Goal: Transaction & Acquisition: Purchase product/service

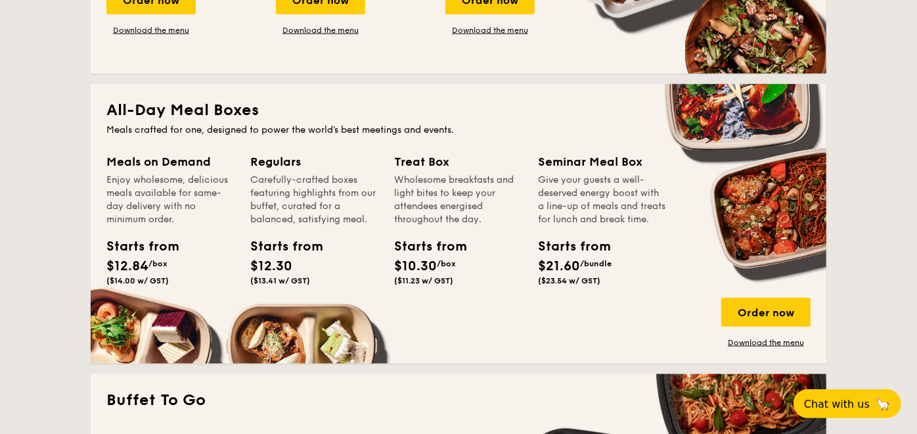
scroll to position [803, 0]
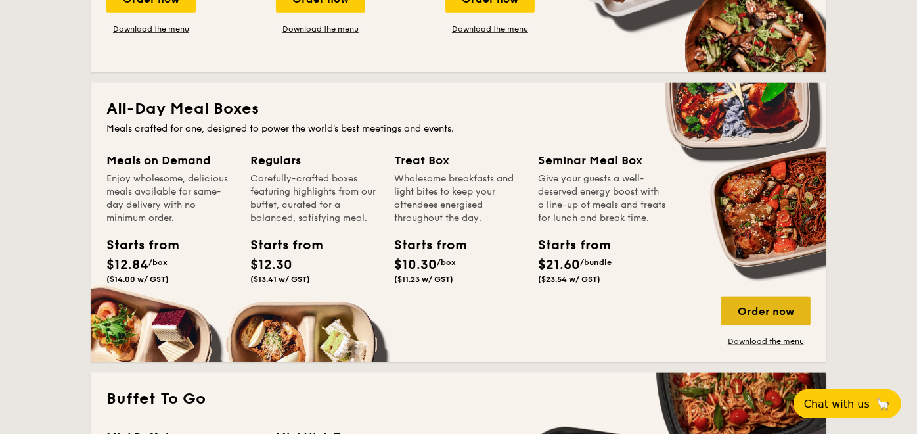
click at [756, 304] on div "Order now" at bounding box center [765, 310] width 89 height 29
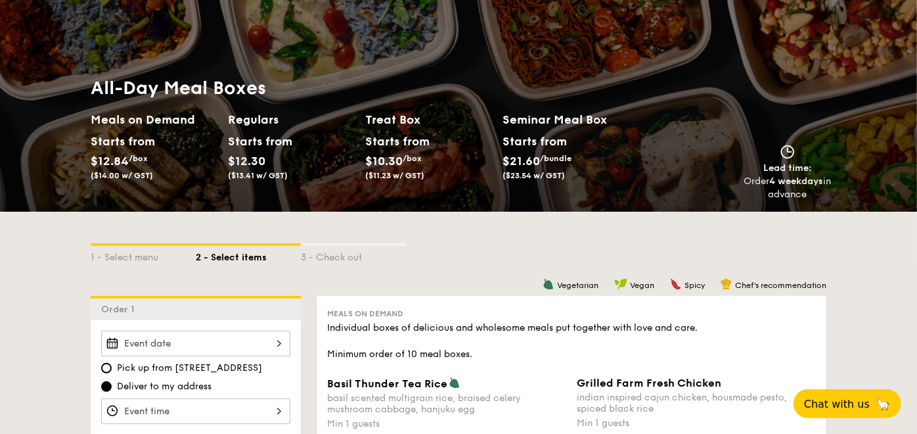
scroll to position [73, 0]
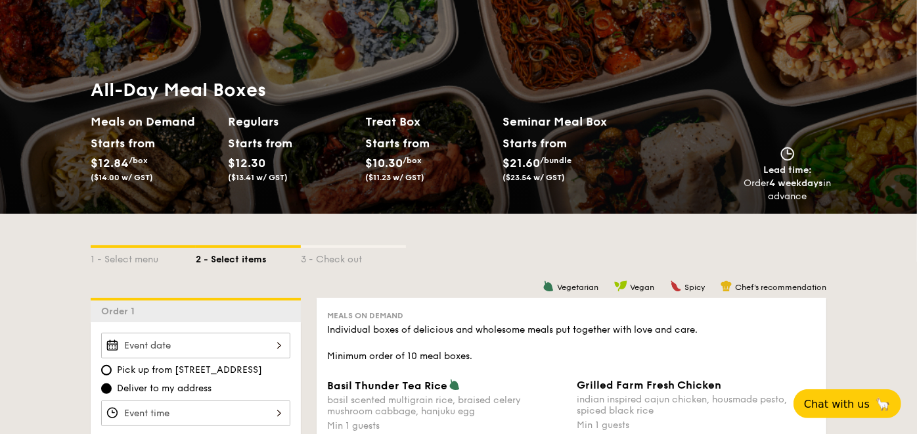
click at [229, 148] on div "Starts from" at bounding box center [257, 143] width 58 height 20
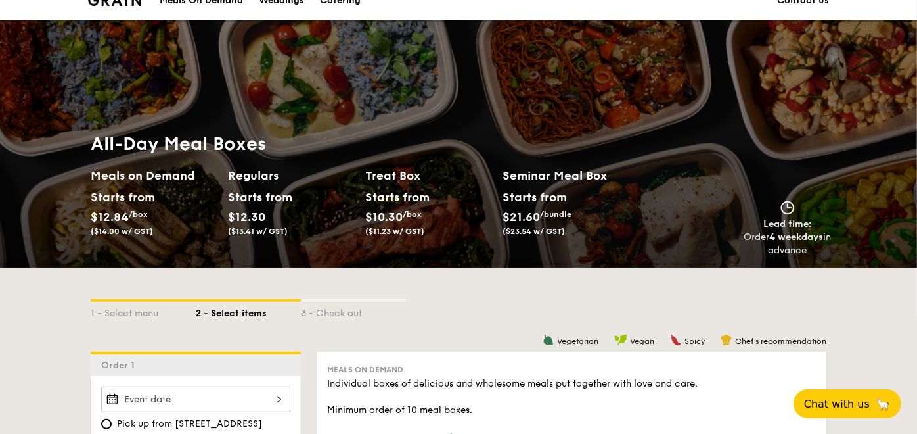
scroll to position [0, 0]
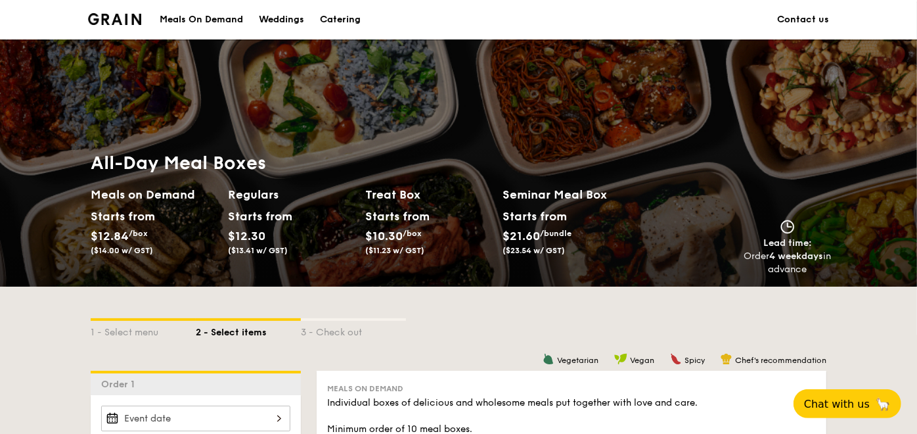
click at [186, 13] on div "Meals On Demand" at bounding box center [201, 19] width 83 height 39
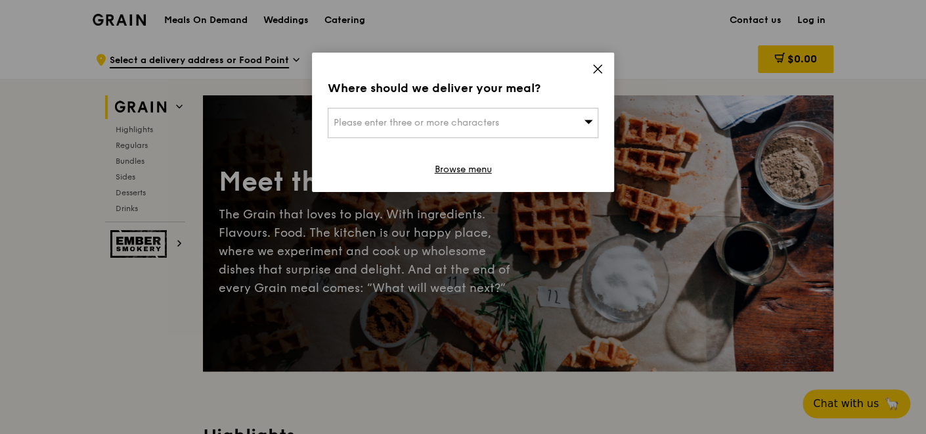
click at [599, 77] on span at bounding box center [598, 71] width 12 height 14
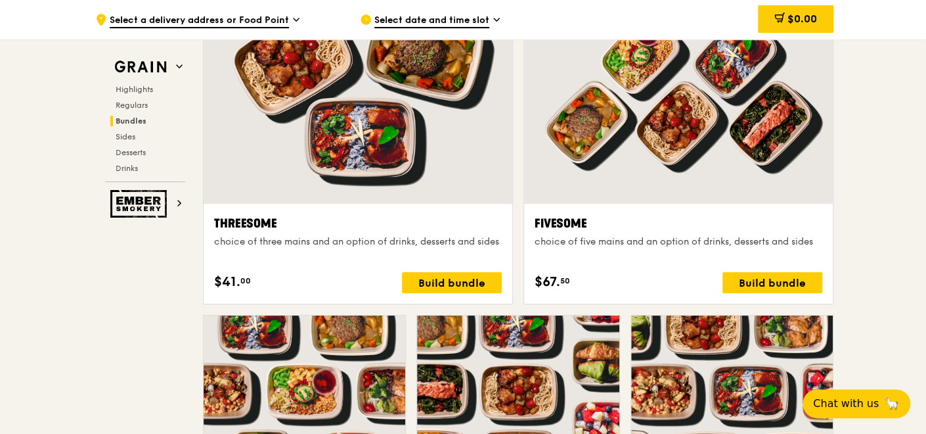
scroll to position [2117, 0]
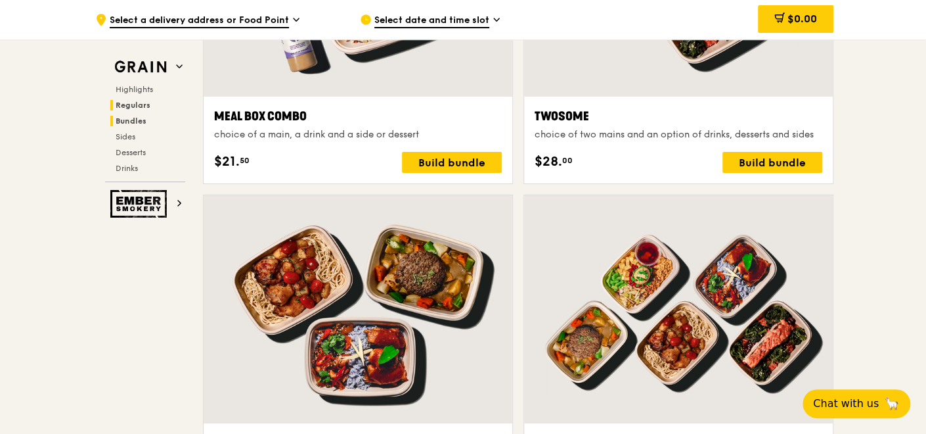
click at [136, 105] on span "Regulars" at bounding box center [133, 105] width 35 height 9
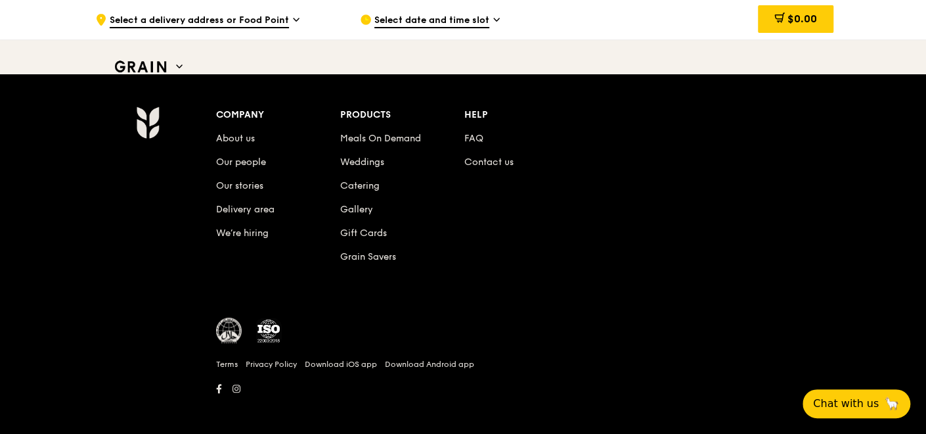
scroll to position [5547, 0]
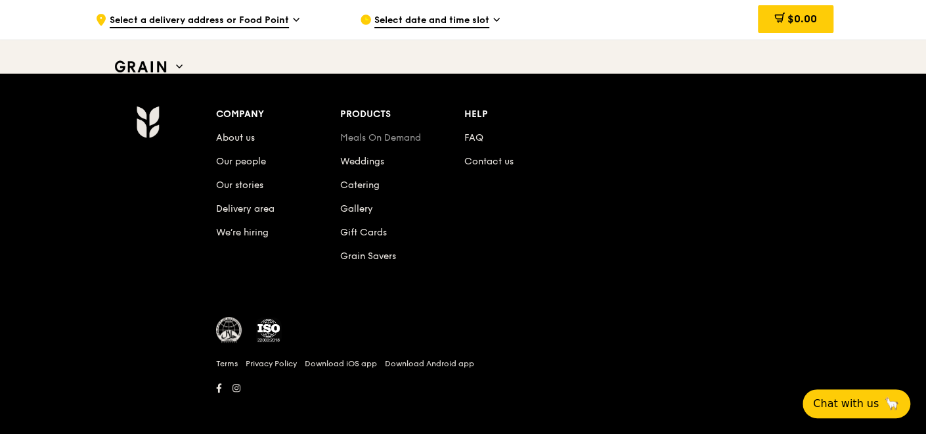
click at [365, 133] on link "Meals On Demand" at bounding box center [380, 137] width 81 height 11
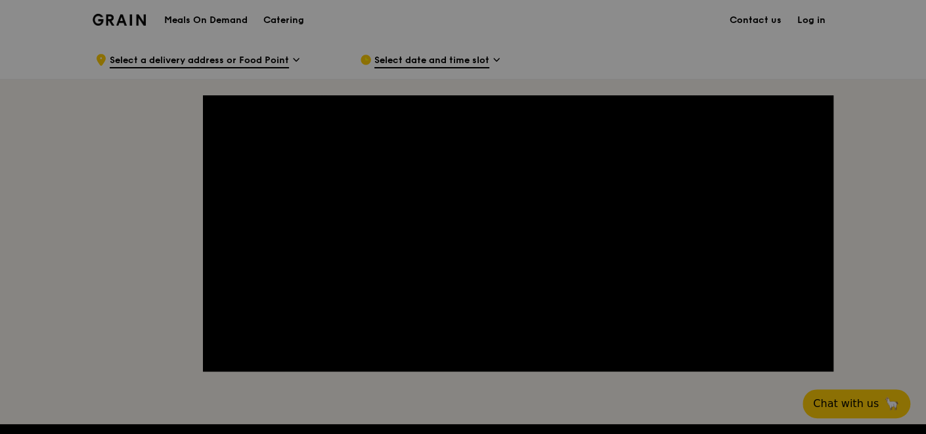
click at [200, 18] on div at bounding box center [463, 217] width 926 height 434
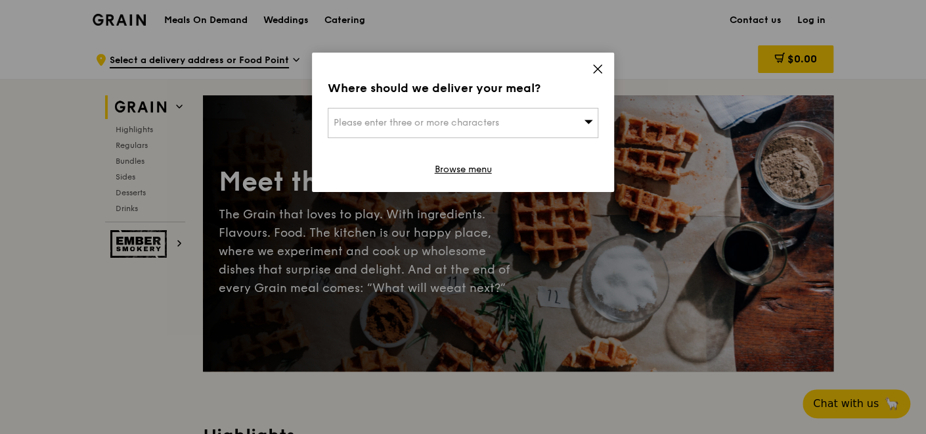
click at [593, 72] on icon at bounding box center [598, 69] width 12 height 12
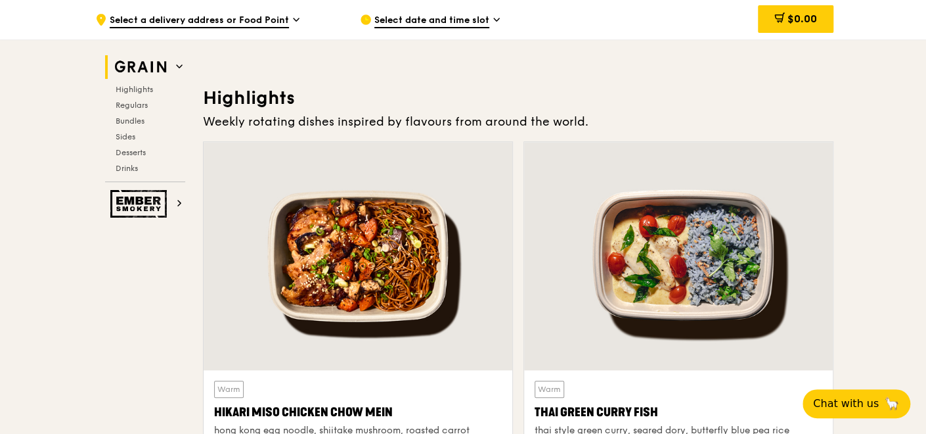
scroll to position [365, 0]
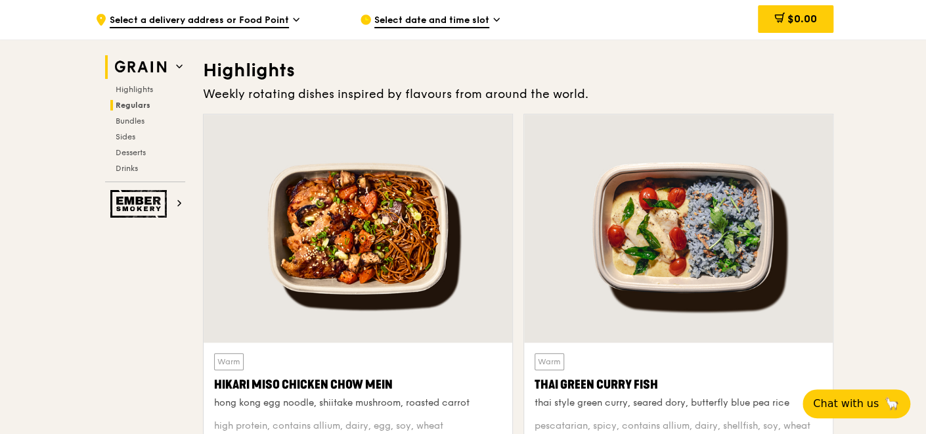
click at [128, 101] on span "Regulars" at bounding box center [133, 105] width 35 height 9
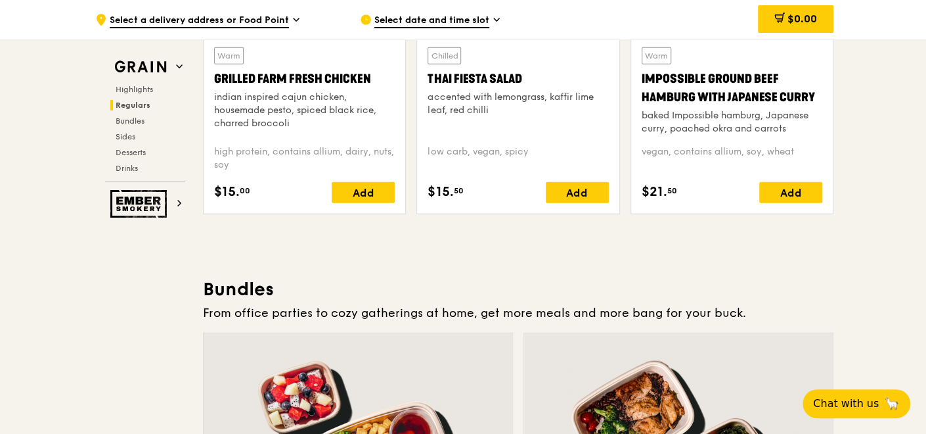
scroll to position [1653, 0]
